Goal: Information Seeking & Learning: Compare options

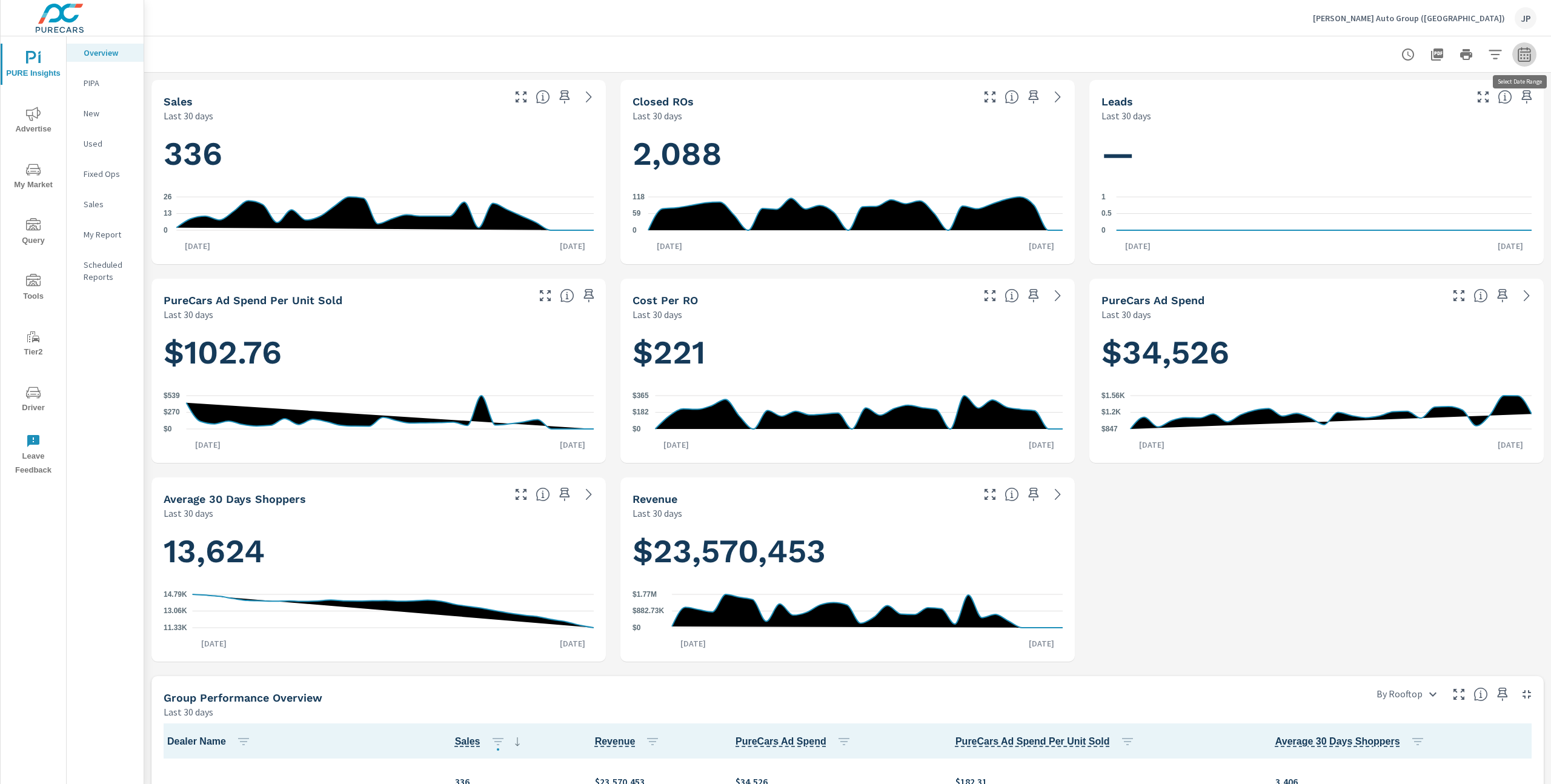
click at [1518, 52] on icon "button" at bounding box center [1525, 55] width 14 height 14
click at [1426, 107] on select "Custom Yesterday Last week Last 7 days Last 14 days Last 30 days Last 45 days L…" at bounding box center [1427, 105] width 121 height 24
click at [1367, 93] on select "Custom Yesterday Last week Last 7 days Last 14 days Last 30 days Last 45 days L…" at bounding box center [1427, 105] width 121 height 24
select select "Last month"
click at [1411, 136] on p "+ Add comparison" at bounding box center [1440, 137] width 155 height 14
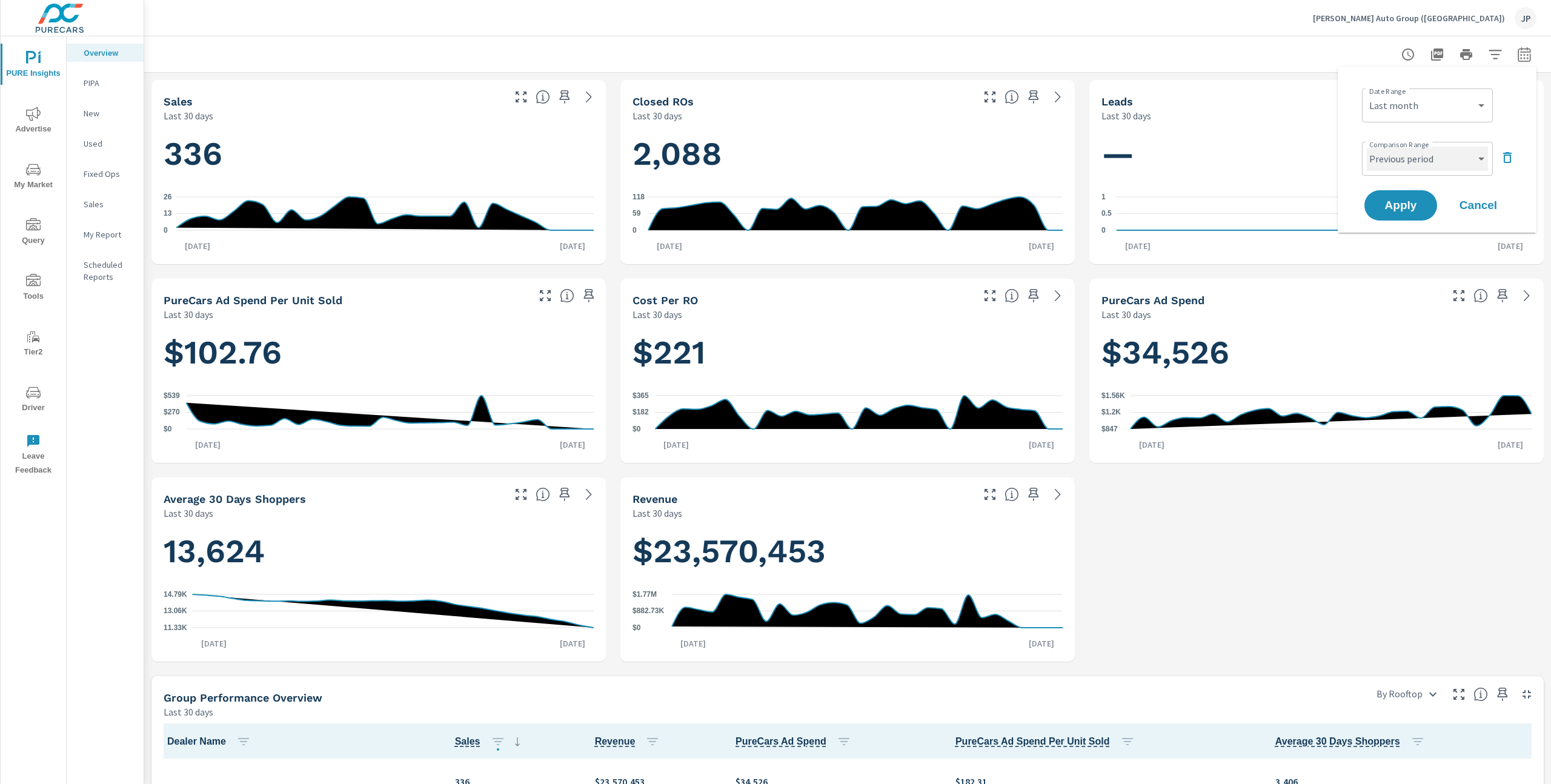
click at [1422, 167] on select "Custom Previous period Previous month Previous year" at bounding box center [1427, 158] width 121 height 24
click at [1367, 146] on select "Custom Previous period Previous month Previous year" at bounding box center [1427, 158] width 121 height 24
select select "Previous month"
click at [1406, 201] on span "Apply" at bounding box center [1401, 206] width 49 height 12
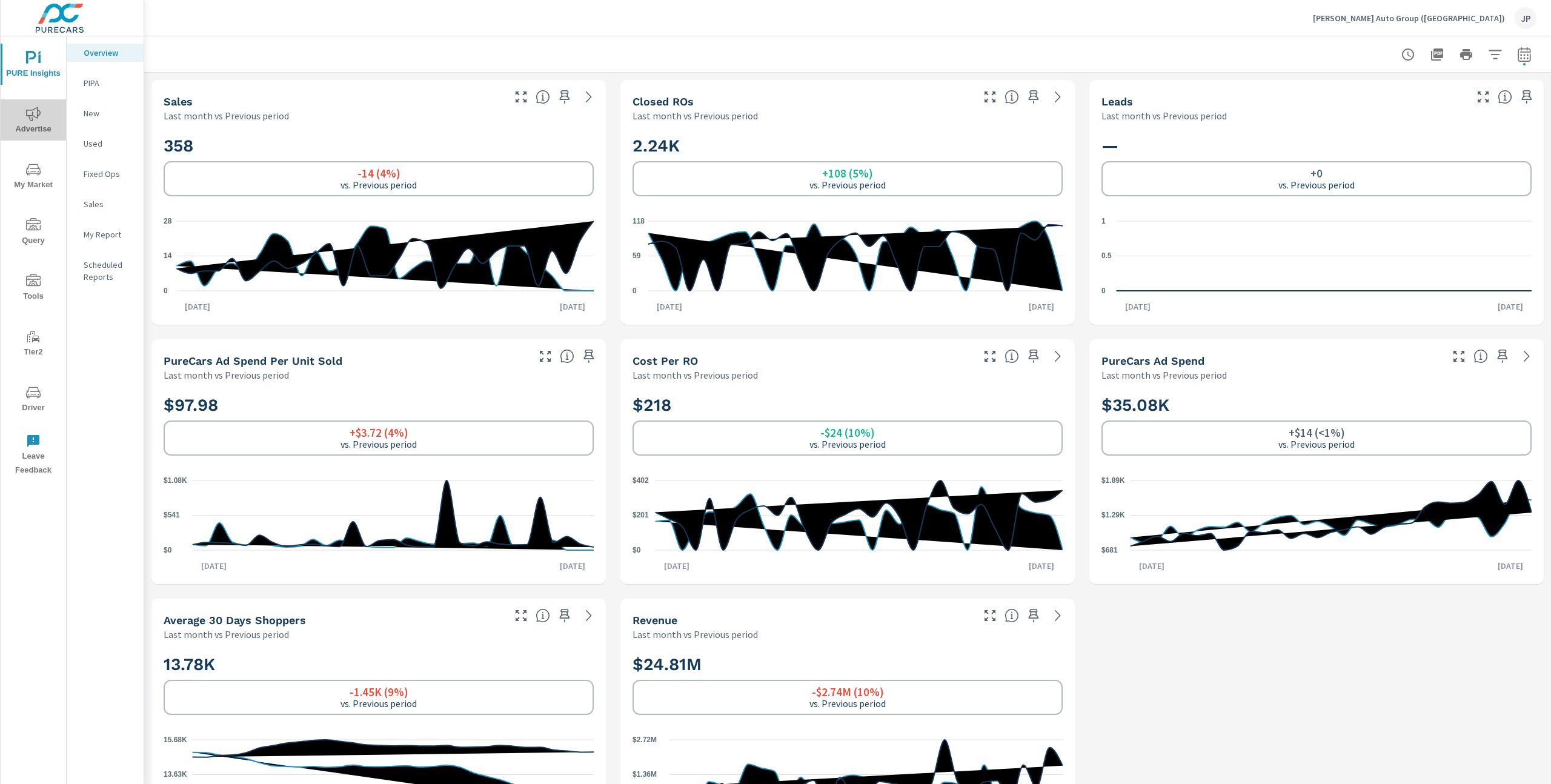
click at [32, 114] on icon "nav menu" at bounding box center [33, 114] width 14 height 14
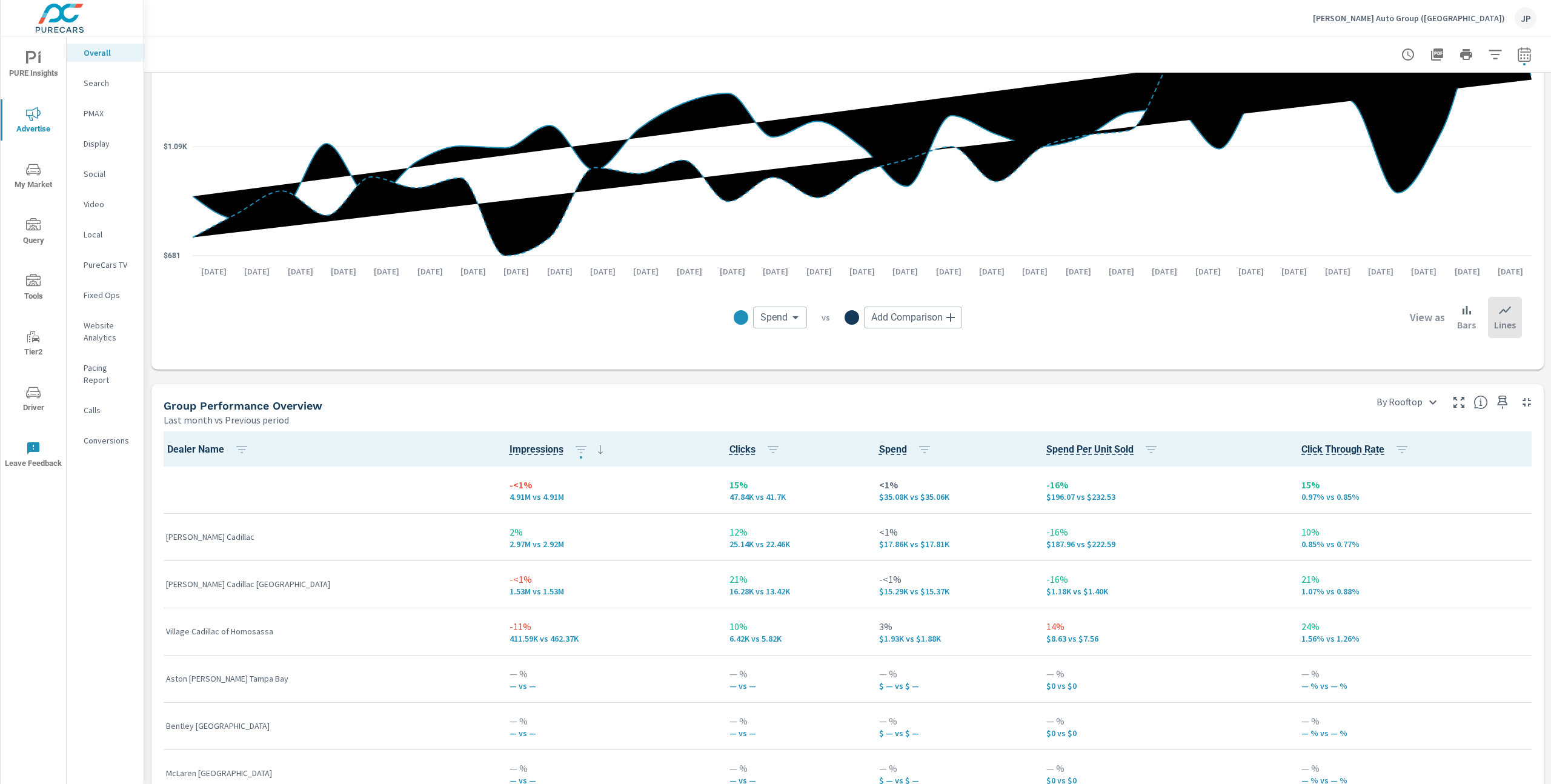
scroll to position [1384, 0]
